Goal: Information Seeking & Learning: Understand process/instructions

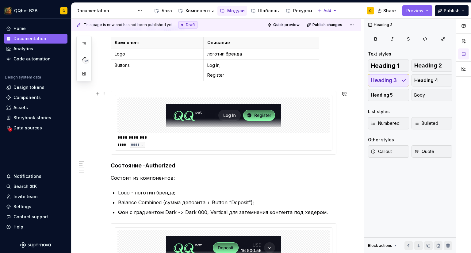
scroll to position [83, 0]
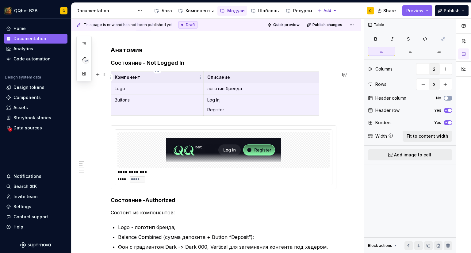
drag, startPoint x: 258, startPoint y: 105, endPoint x: 183, endPoint y: 79, distance: 80.0
click at [183, 79] on tbody "Компонент Описание Logo логотип бренда Buttons Log In; Register" at bounding box center [215, 94] width 208 height 44
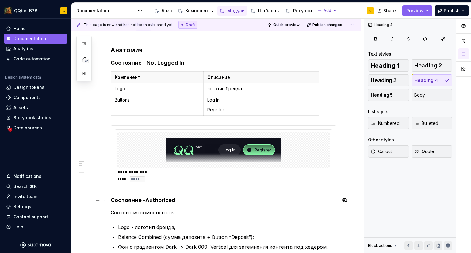
click at [180, 201] on h4 "Состояние - Authorized" at bounding box center [223, 199] width 225 height 7
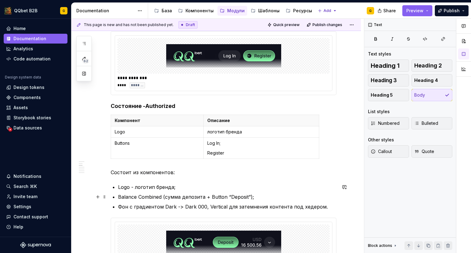
scroll to position [177, 0]
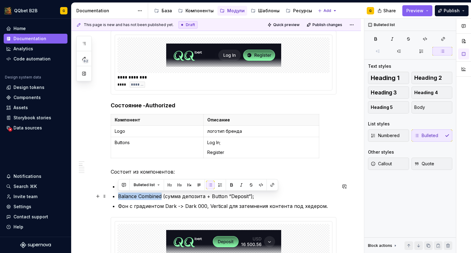
drag, startPoint x: 161, startPoint y: 196, endPoint x: 119, endPoint y: 194, distance: 41.7
click at [119, 194] on p "Balance Combined (сумма депозита + Button “Deposit”);" at bounding box center [227, 195] width 218 height 7
copy p "Balance Combined"
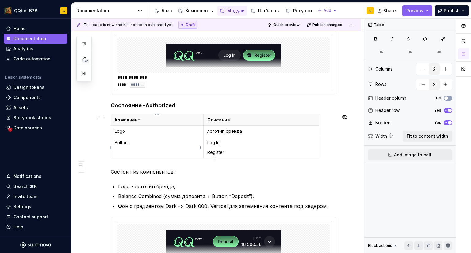
click at [119, 142] on p "Buttons" at bounding box center [157, 142] width 85 height 6
click at [110, 144] on html "QQbet B2B G Home Documentation Analytics Code automation Design system data Des…" at bounding box center [235, 126] width 471 height 253
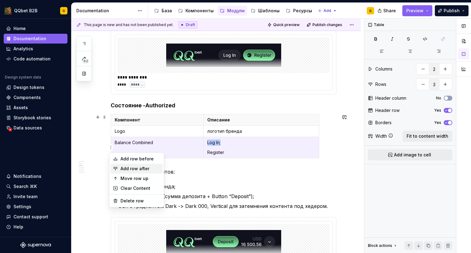
click at [123, 167] on div "Add row after" at bounding box center [140, 168] width 40 height 6
type input "4"
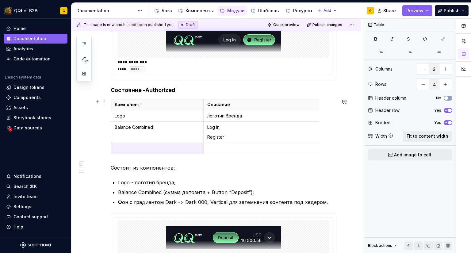
scroll to position [194, 0]
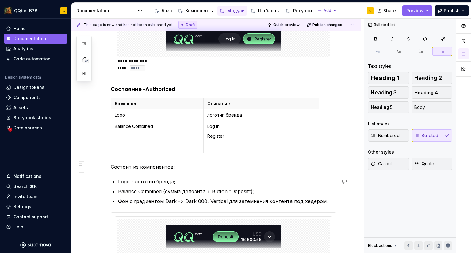
click at [123, 202] on p "Фон с градиентом Dark -> Dark 000, Vertical для затемнения контента под хедером." at bounding box center [227, 200] width 218 height 7
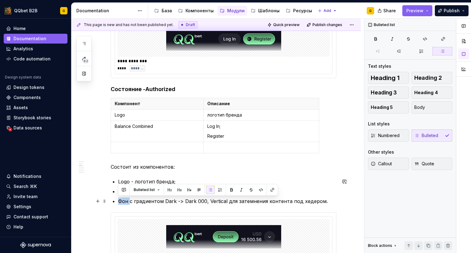
click at [123, 202] on p "Фон с градиентом Dark -> Dark 000, Vertical для затемнения контента под хедером." at bounding box center [227, 200] width 218 height 7
copy p "Фон"
click at [135, 149] on p at bounding box center [157, 147] width 85 height 6
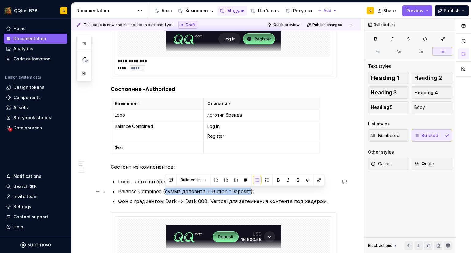
drag, startPoint x: 164, startPoint y: 192, endPoint x: 248, endPoint y: 192, distance: 83.6
click at [248, 192] on p "Balance Combined (сумма депозита + Button “Deposit”);" at bounding box center [227, 190] width 218 height 7
copy p "сумма депозита + Button “Deposit”"
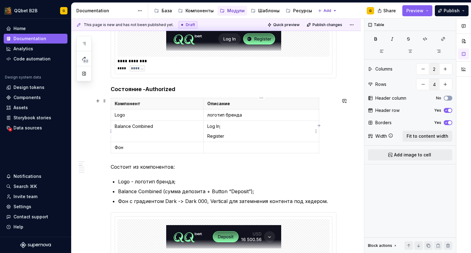
click at [229, 133] on td "Log In; Register" at bounding box center [260, 131] width 115 height 21
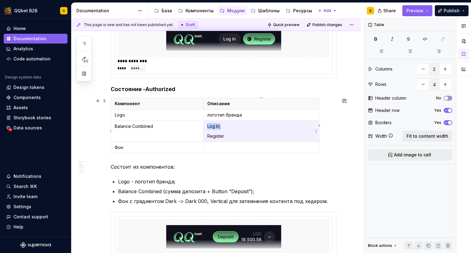
click at [229, 133] on td "Log In; Register" at bounding box center [260, 131] width 115 height 21
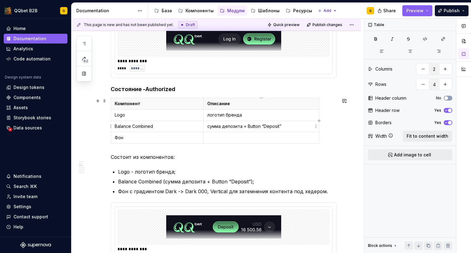
click at [209, 126] on p "сумма депозита + Button “Deposit”" at bounding box center [261, 126] width 108 height 6
click at [212, 138] on p at bounding box center [261, 137] width 108 height 6
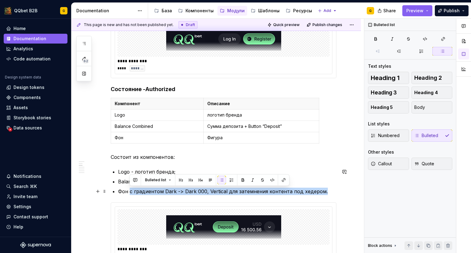
drag, startPoint x: 130, startPoint y: 191, endPoint x: 321, endPoint y: 191, distance: 191.5
click at [321, 191] on p "Фон с градиентом Dark -> Dark 000, Vertical для затемнения контента под хедером." at bounding box center [227, 190] width 218 height 7
copy p "с градиентом Dark -> Dark 000, Vertical для затемнения контента под хедером."
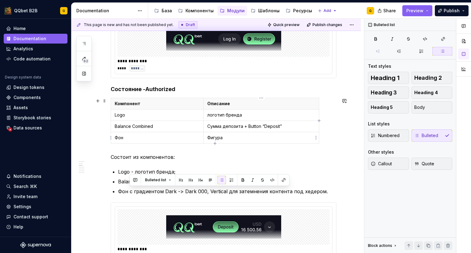
click at [257, 135] on p "Фигура" at bounding box center [261, 137] width 108 height 6
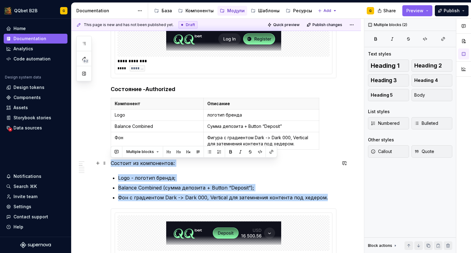
drag, startPoint x: 330, startPoint y: 200, endPoint x: 110, endPoint y: 160, distance: 223.7
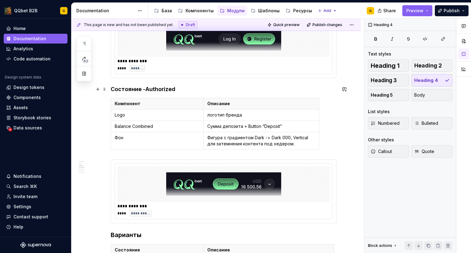
click at [189, 90] on h4 "Состояние - Authorized" at bounding box center [223, 88] width 225 height 7
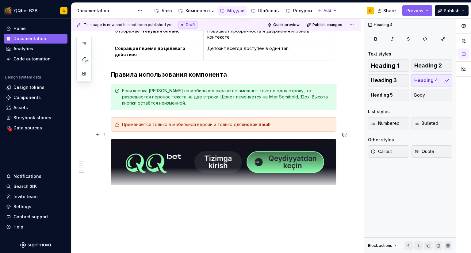
scroll to position [618, 0]
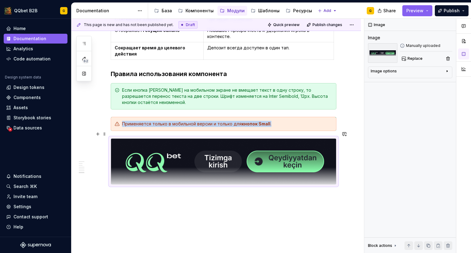
click at [157, 147] on img at bounding box center [223, 161] width 225 height 46
click at [386, 71] on div "Image options" at bounding box center [383, 71] width 26 height 5
click at [435, 80] on button "button" at bounding box center [431, 80] width 11 height 9
click at [428, 70] on div "Image options" at bounding box center [407, 71] width 74 height 5
type textarea "*"
